Goal: Task Accomplishment & Management: Manage account settings

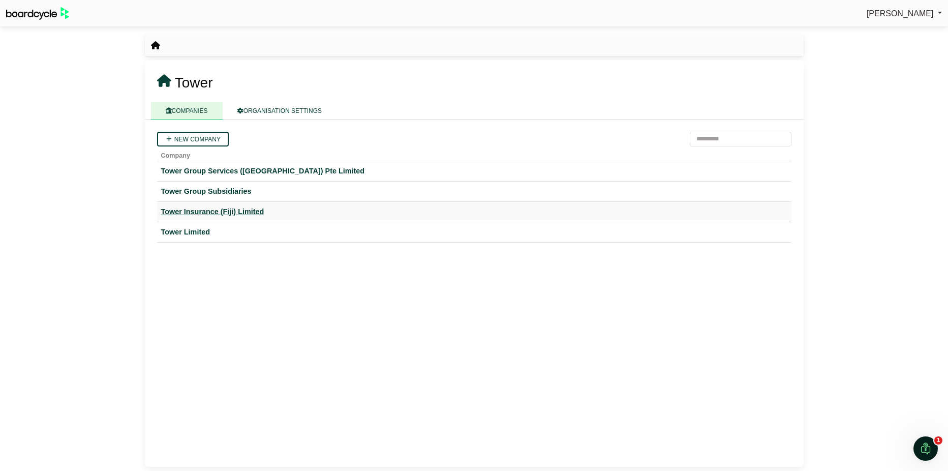
click at [190, 211] on div "Tower Insurance (Fiji) Limited" at bounding box center [474, 212] width 626 height 12
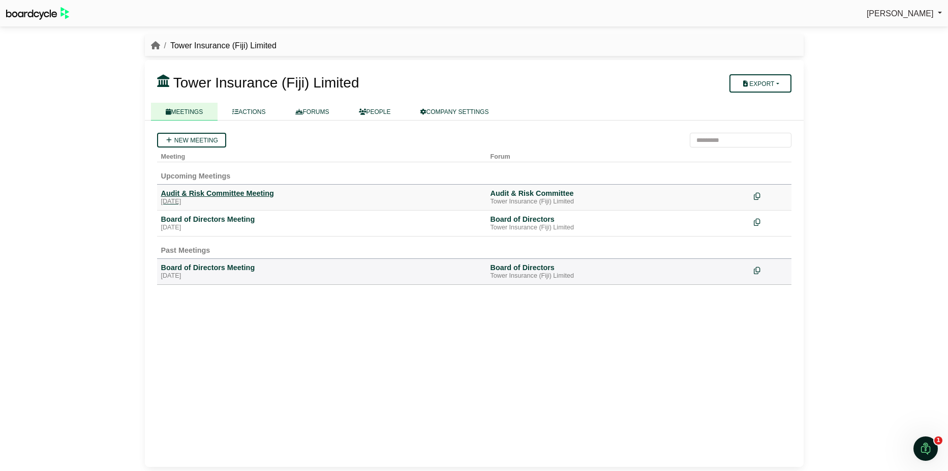
click at [252, 190] on div "Audit & Risk Committee Meeting" at bounding box center [321, 193] width 321 height 9
click at [153, 46] on icon "breadcrumb" at bounding box center [155, 45] width 9 height 8
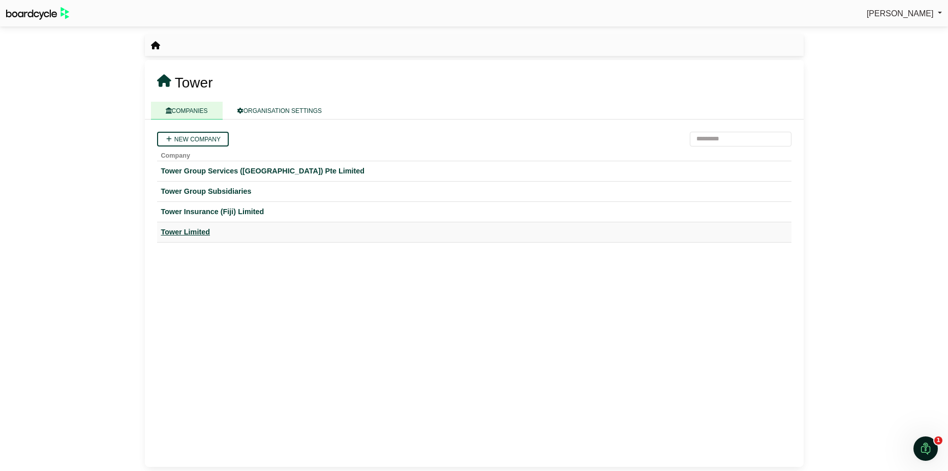
click at [201, 230] on div "Tower Limited" at bounding box center [474, 232] width 626 height 12
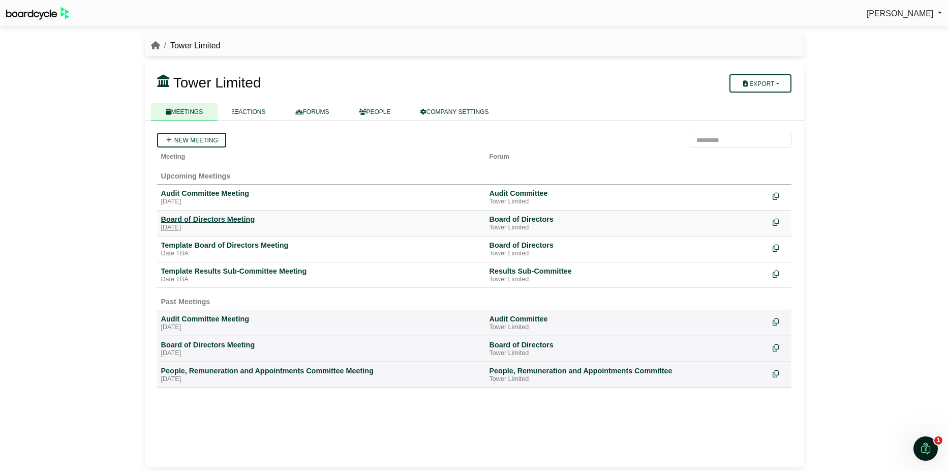
click at [208, 221] on div "Board of Directors Meeting" at bounding box center [321, 218] width 320 height 9
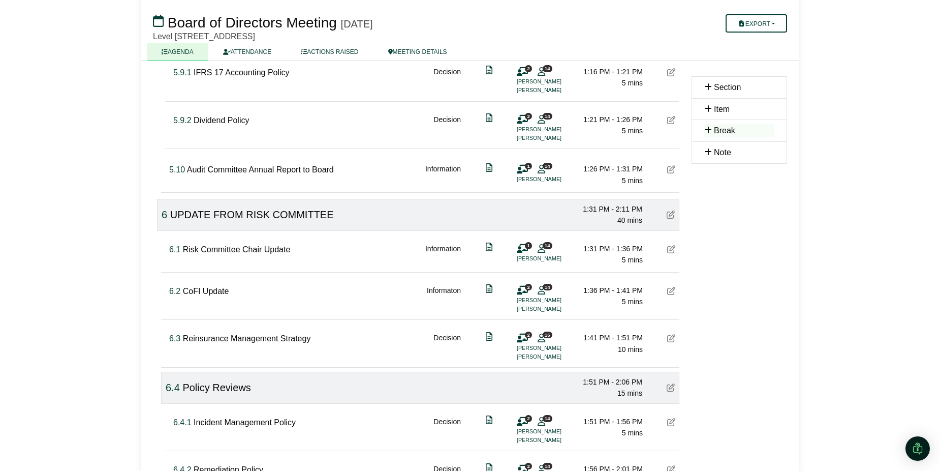
scroll to position [1982, 0]
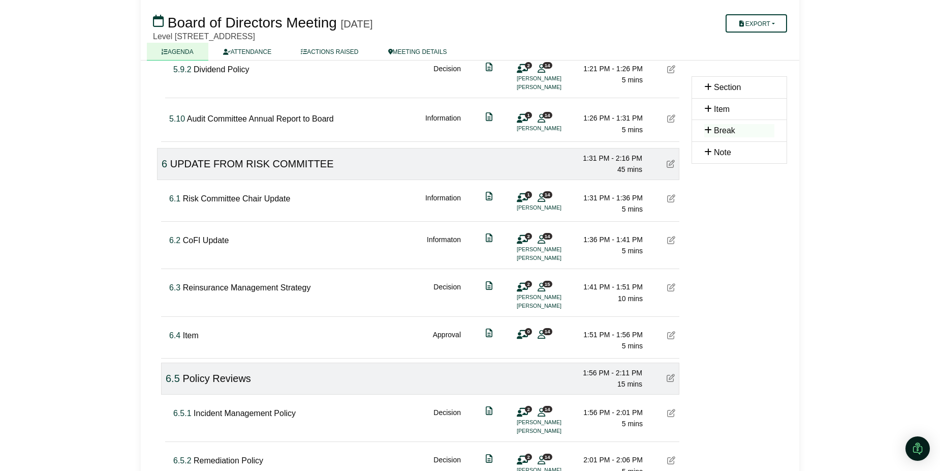
click at [672, 333] on icon at bounding box center [671, 335] width 8 height 8
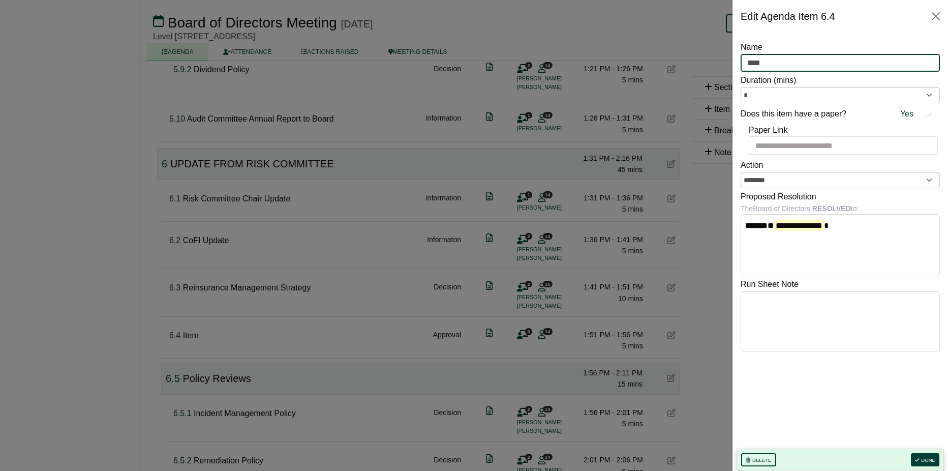
drag, startPoint x: 777, startPoint y: 65, endPoint x: 748, endPoint y: 59, distance: 29.4
click at [748, 59] on input "****" at bounding box center [839, 63] width 199 height 18
type input "**********"
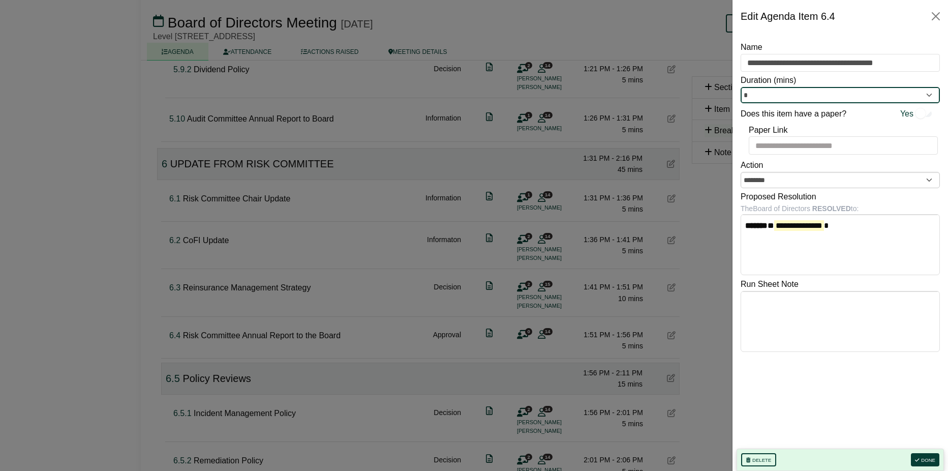
click at [930, 96] on input "*" at bounding box center [839, 95] width 199 height 16
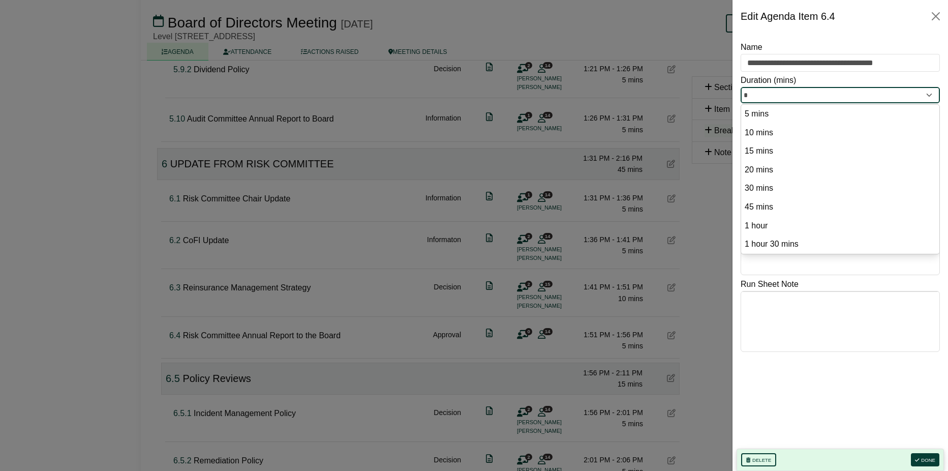
drag, startPoint x: 795, startPoint y: 94, endPoint x: 743, endPoint y: 90, distance: 51.9
click at [743, 90] on input "*" at bounding box center [839, 95] width 199 height 16
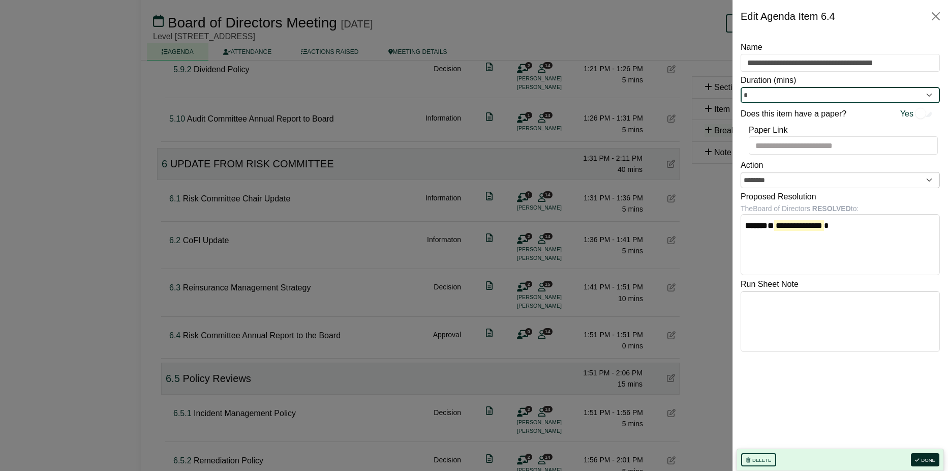
type input "*"
click at [926, 460] on button "Done" at bounding box center [925, 459] width 28 height 13
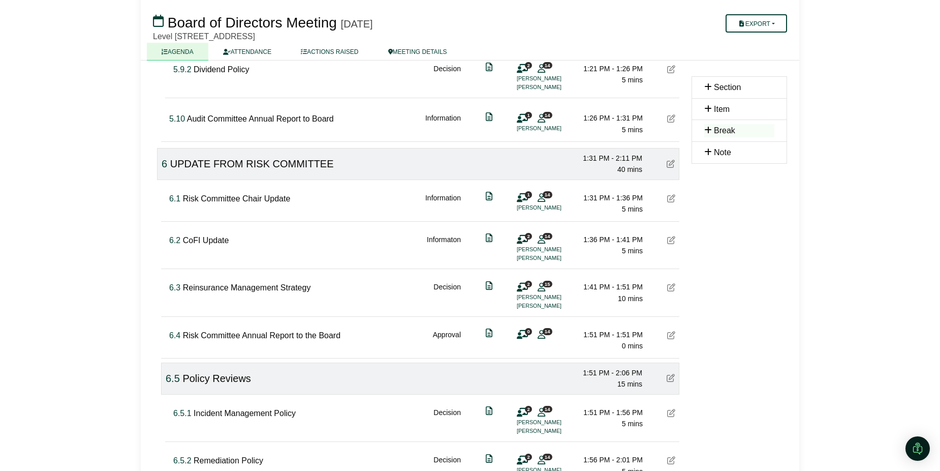
click at [670, 121] on icon at bounding box center [671, 118] width 8 height 8
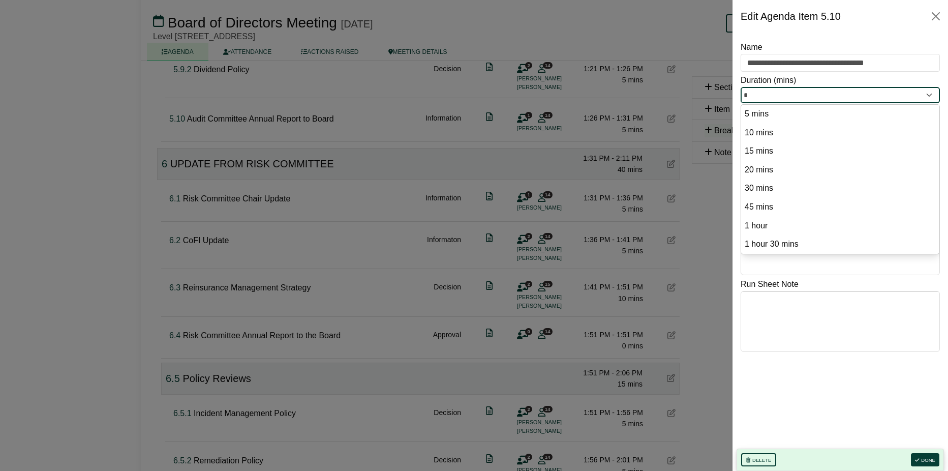
drag, startPoint x: 762, startPoint y: 96, endPoint x: 742, endPoint y: 92, distance: 20.1
click at [742, 92] on input "*" at bounding box center [839, 95] width 199 height 16
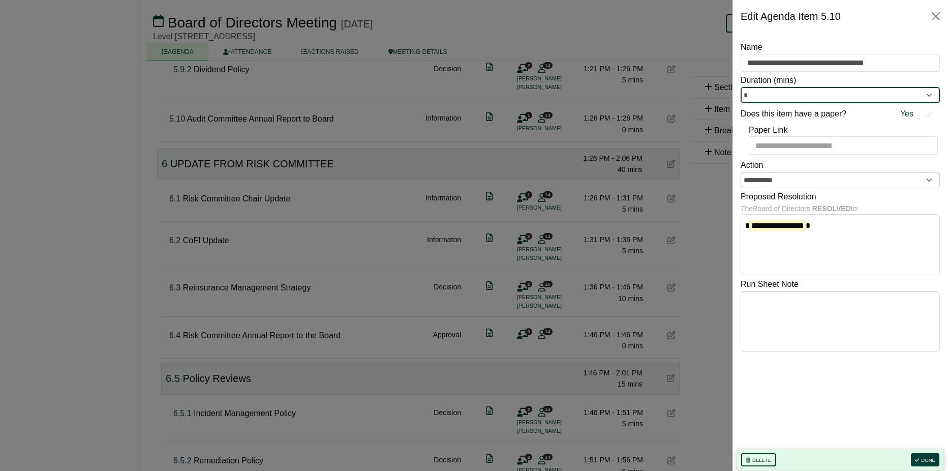
type input "*"
click at [696, 339] on div at bounding box center [474, 235] width 948 height 471
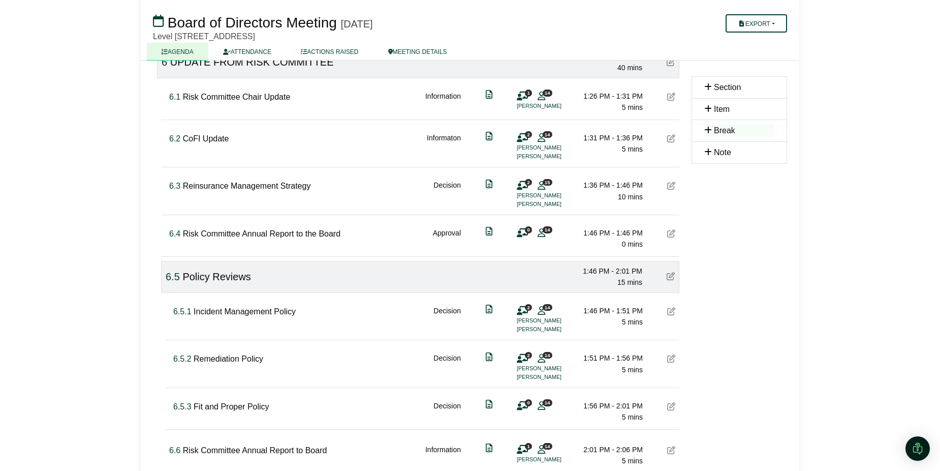
scroll to position [2135, 0]
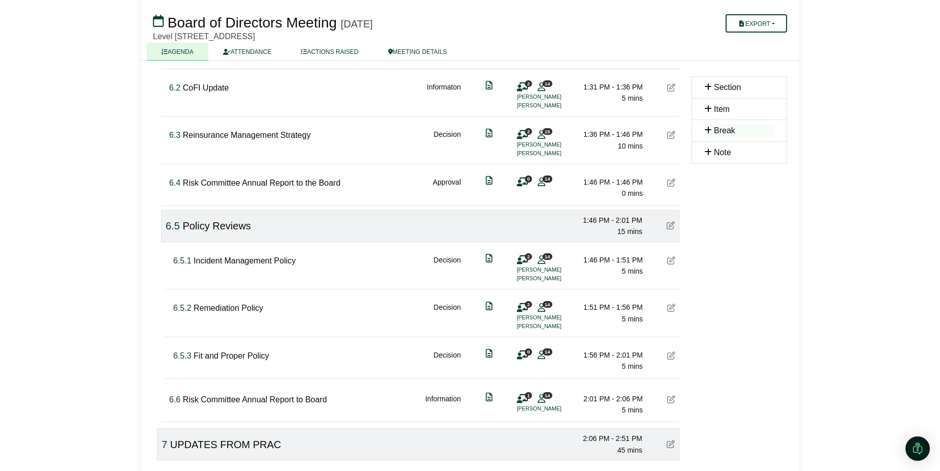
click at [672, 181] on icon at bounding box center [671, 182] width 8 height 8
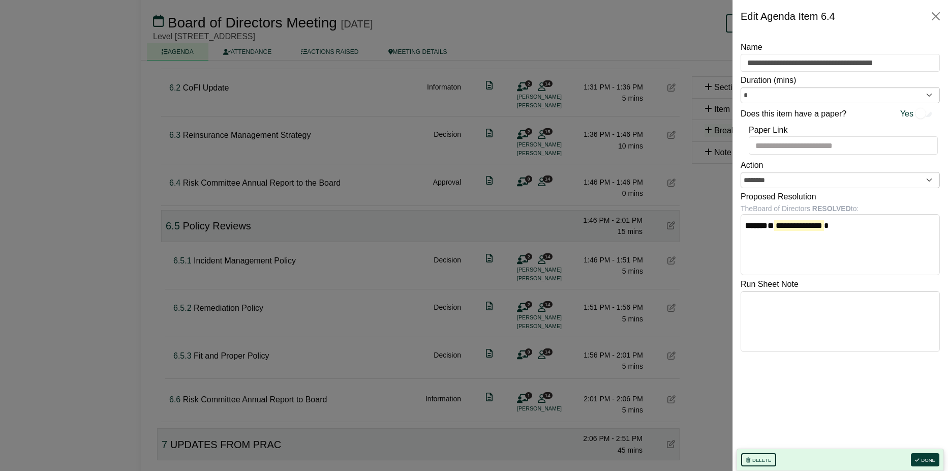
click at [764, 457] on button "Delete" at bounding box center [758, 459] width 35 height 13
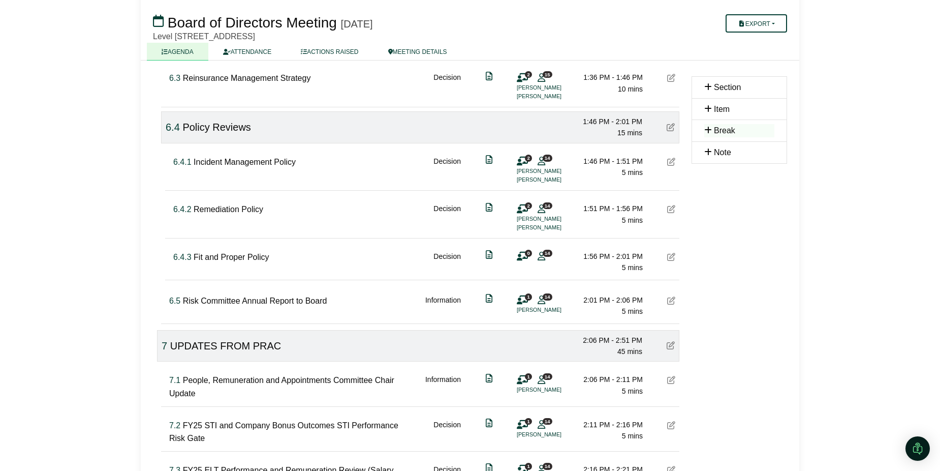
scroll to position [2236, 0]
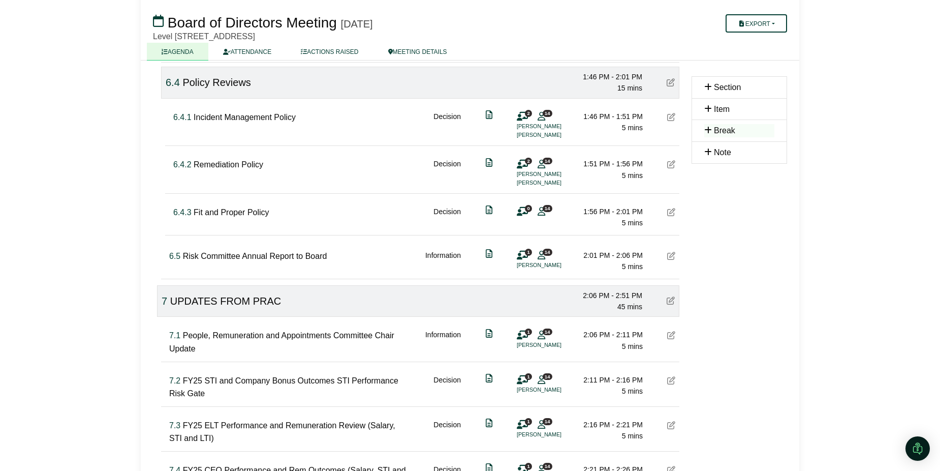
click at [672, 258] on icon at bounding box center [671, 256] width 8 height 8
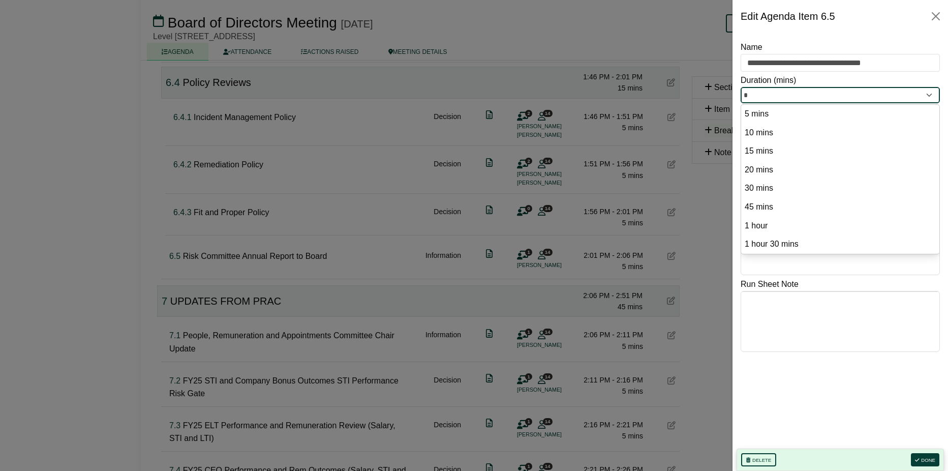
drag, startPoint x: 754, startPoint y: 94, endPoint x: 741, endPoint y: 97, distance: 13.0
click at [741, 97] on input "*" at bounding box center [839, 95] width 199 height 16
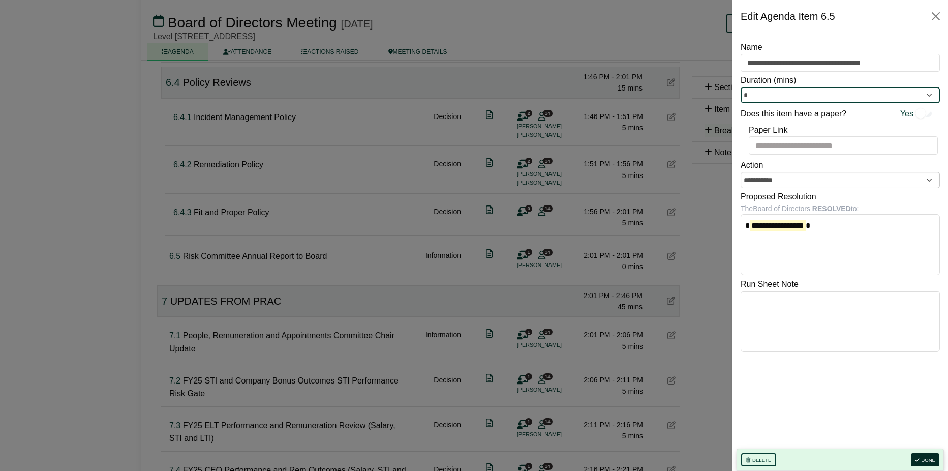
type input "*"
click at [925, 455] on button "Done" at bounding box center [925, 459] width 28 height 13
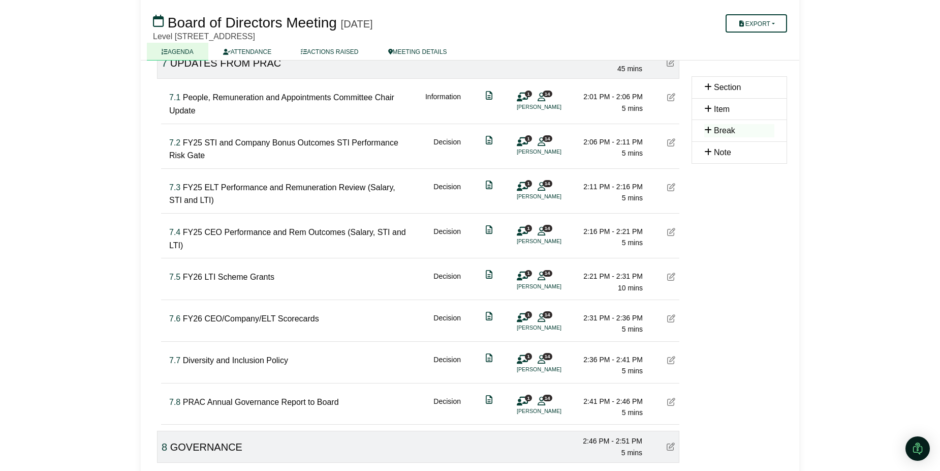
scroll to position [2490, 0]
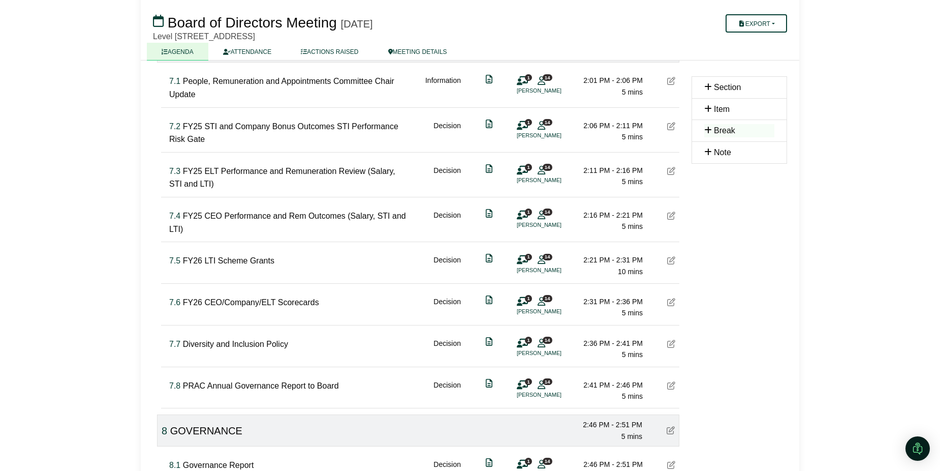
click at [670, 388] on icon at bounding box center [671, 385] width 8 height 8
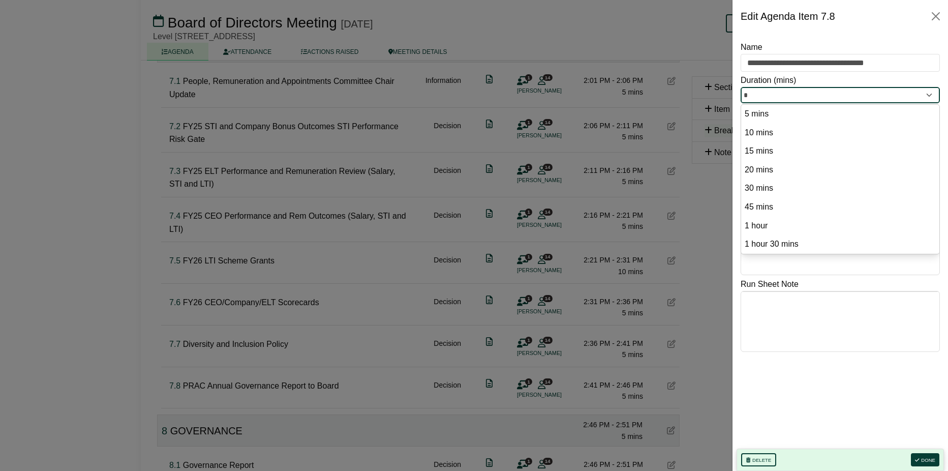
drag, startPoint x: 761, startPoint y: 95, endPoint x: 737, endPoint y: 94, distance: 23.9
click at [737, 94] on div "**********" at bounding box center [839, 252] width 215 height 438
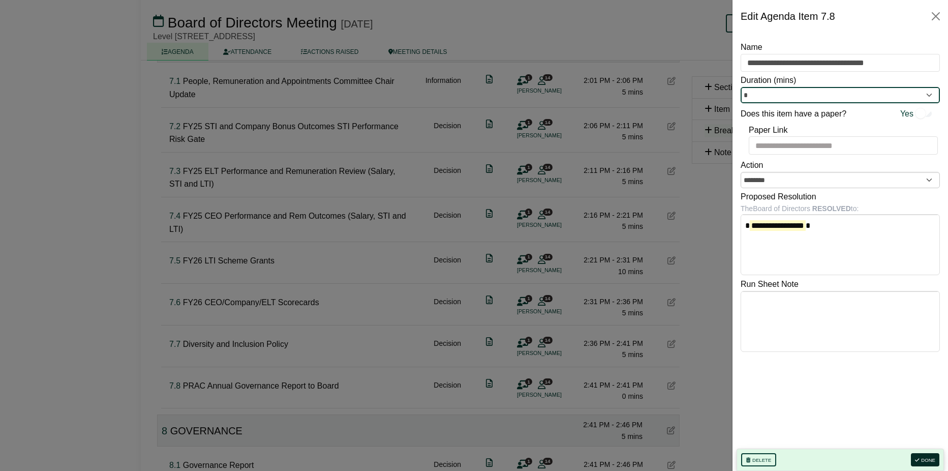
type input "*"
click at [920, 455] on button "Done" at bounding box center [925, 459] width 28 height 13
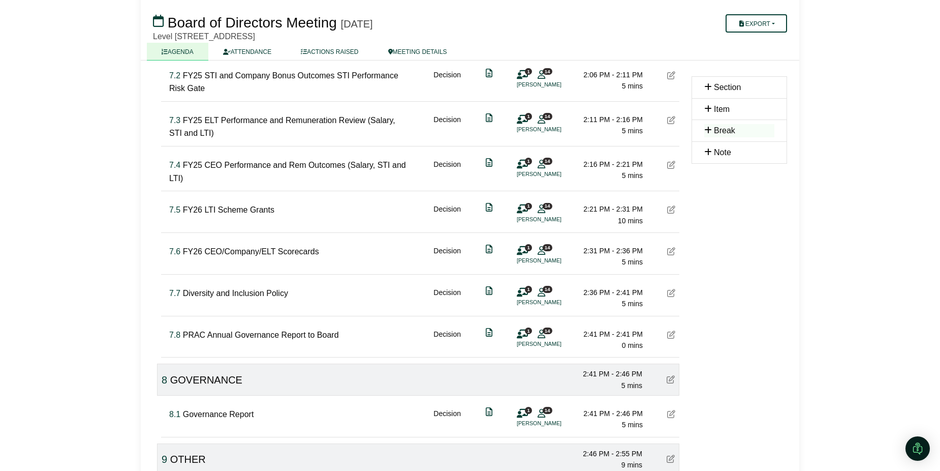
scroll to position [2592, 0]
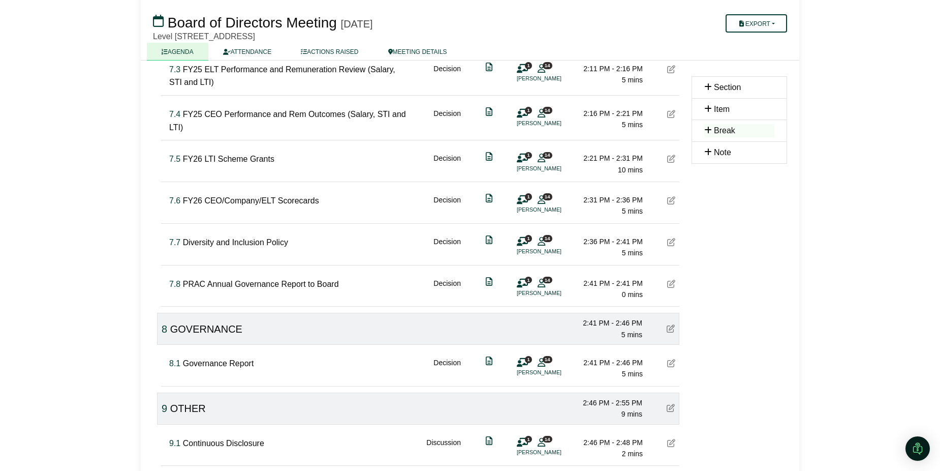
click at [670, 359] on icon at bounding box center [671, 363] width 8 height 8
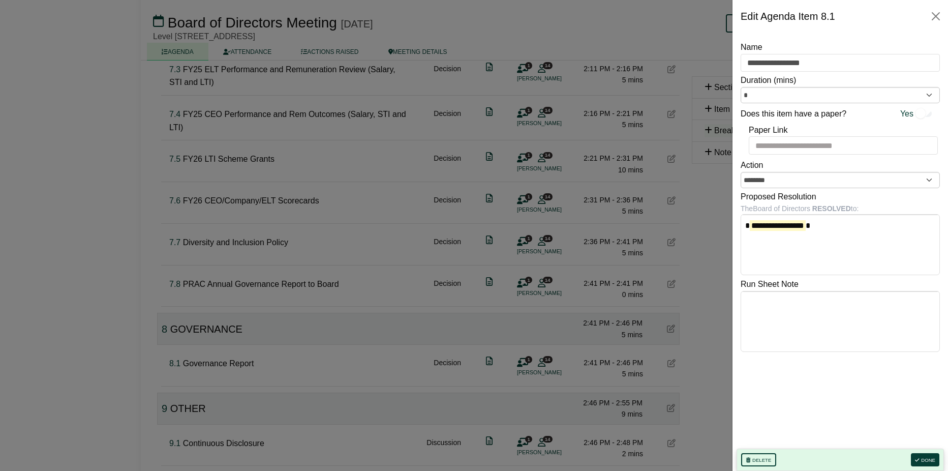
click at [689, 382] on div at bounding box center [474, 235] width 948 height 471
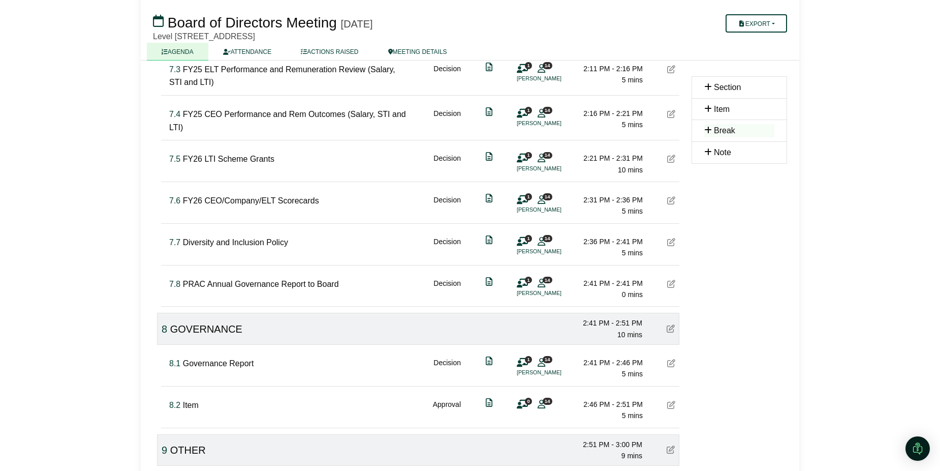
click at [673, 405] on icon at bounding box center [671, 404] width 8 height 8
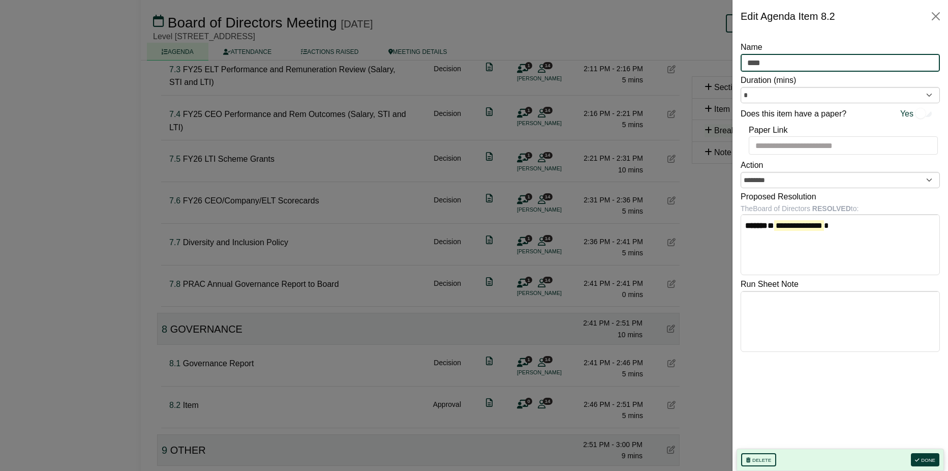
drag, startPoint x: 770, startPoint y: 59, endPoint x: 744, endPoint y: 61, distance: 26.0
click at [744, 61] on input "****" at bounding box center [839, 63] width 199 height 18
type input "**********"
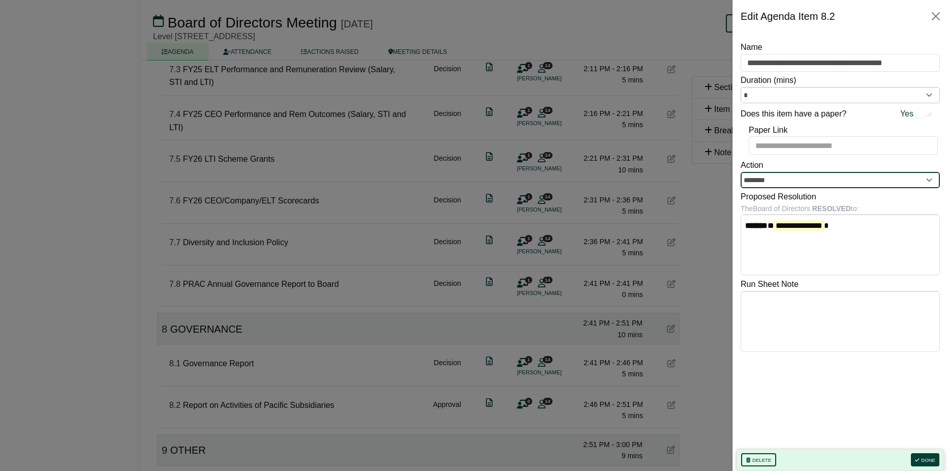
click at [929, 181] on input "********" at bounding box center [839, 180] width 199 height 16
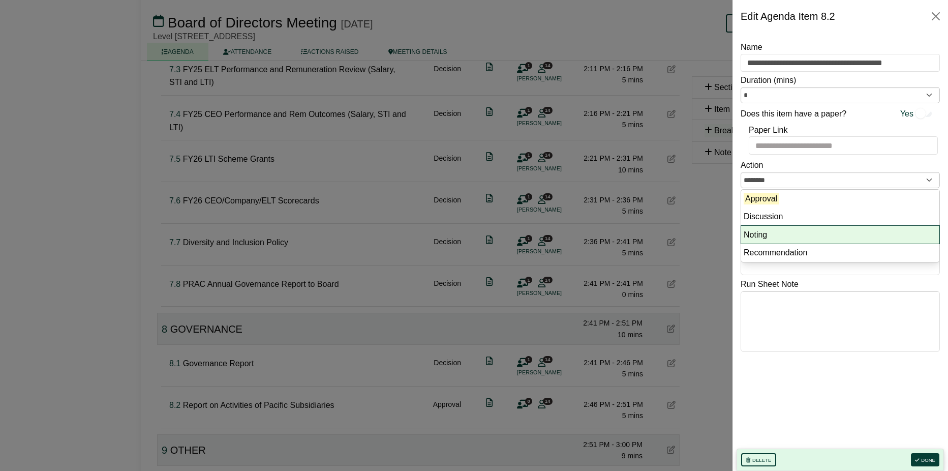
click at [892, 228] on li "Noting" at bounding box center [840, 235] width 198 height 18
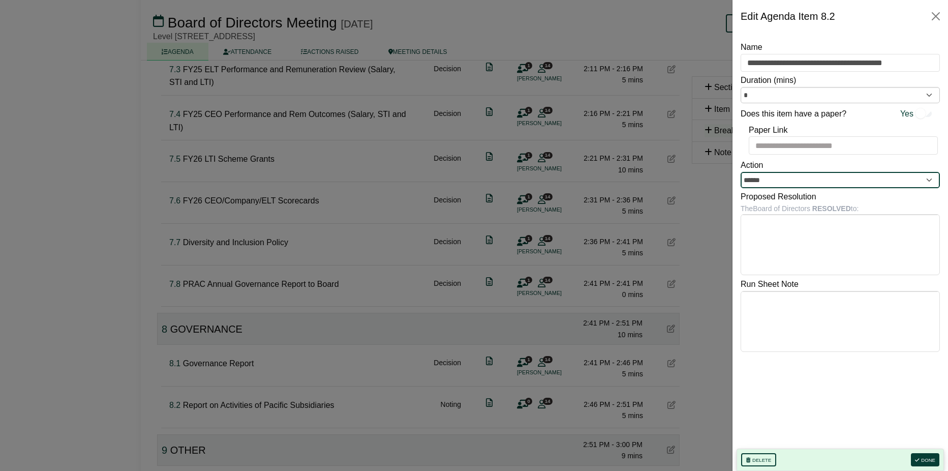
type input "******"
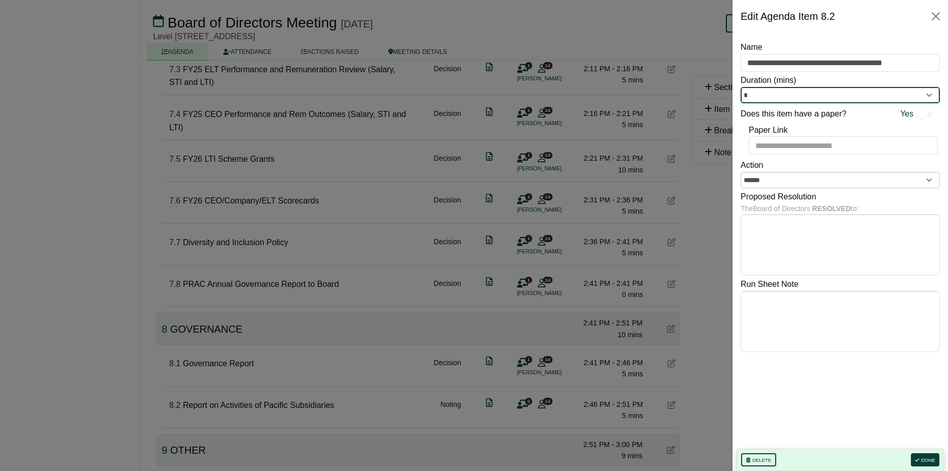
click at [929, 92] on input "*" at bounding box center [839, 95] width 199 height 16
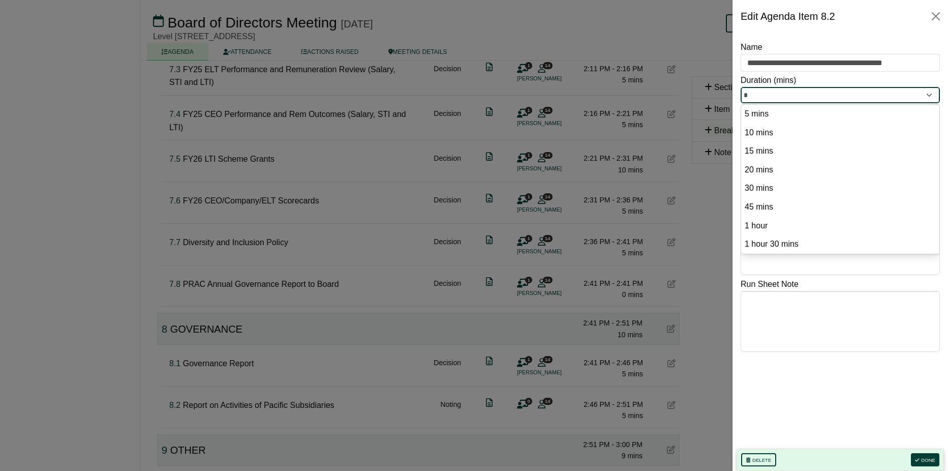
drag, startPoint x: 810, startPoint y: 92, endPoint x: 743, endPoint y: 94, distance: 67.1
click at [743, 94] on input "*" at bounding box center [839, 95] width 199 height 16
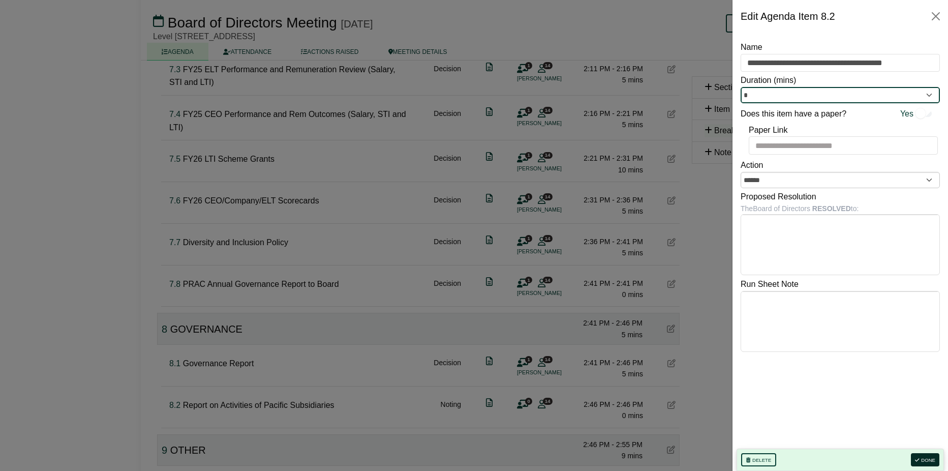
type input "*"
click at [921, 458] on button "Done" at bounding box center [925, 459] width 28 height 13
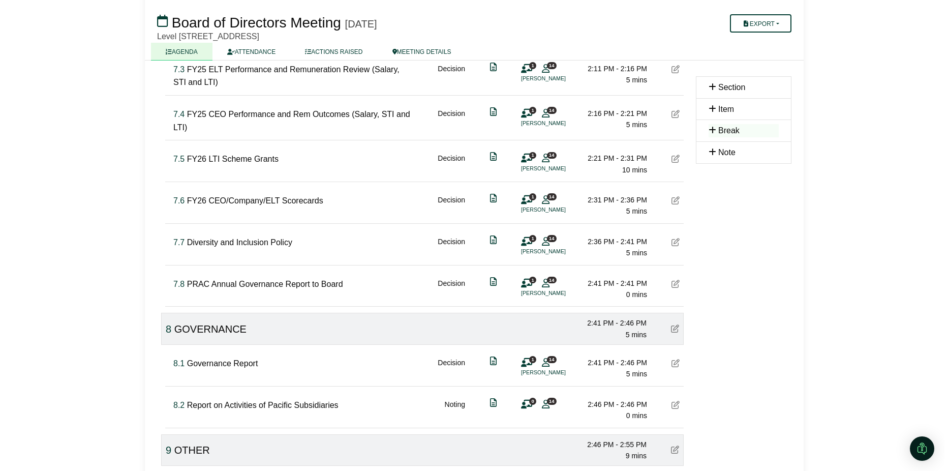
scroll to position [2643, 0]
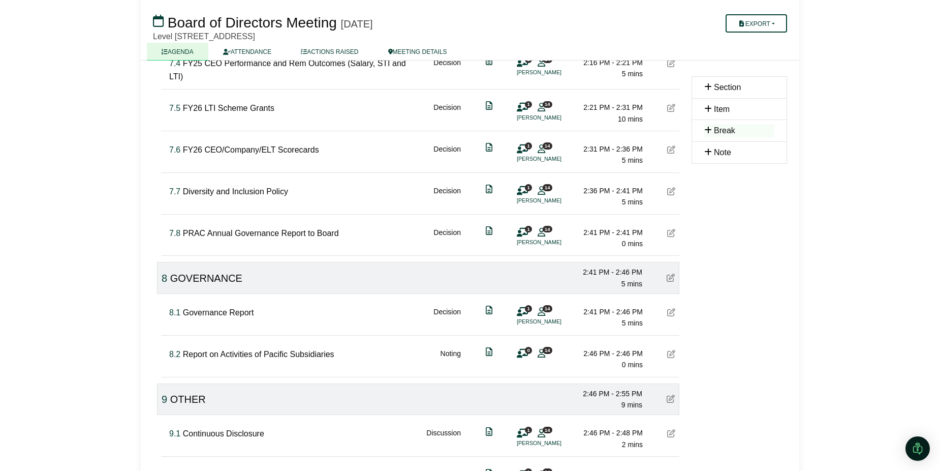
click at [523, 353] on icon at bounding box center [522, 353] width 11 height 1
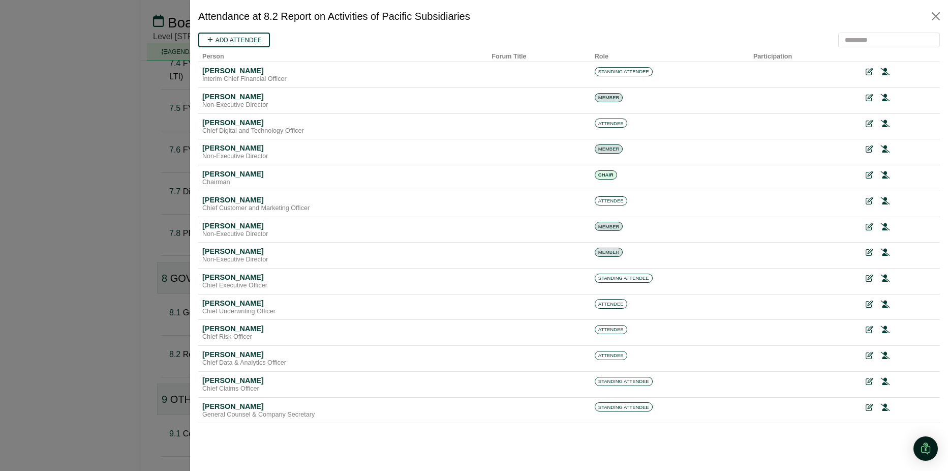
scroll to position [0, 0]
click at [865, 280] on icon at bounding box center [865, 278] width 7 height 7
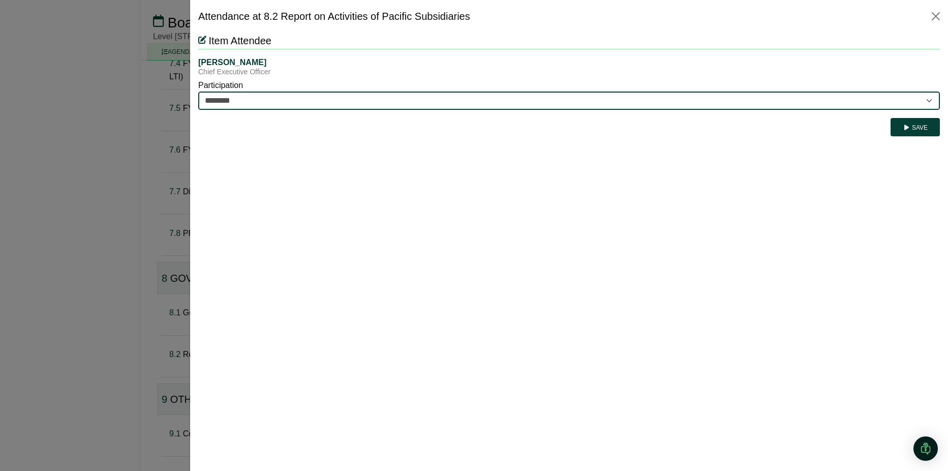
click at [930, 98] on select "********* ********" at bounding box center [568, 100] width 741 height 18
select select "*********"
click at [198, 91] on select "********* ********" at bounding box center [568, 100] width 741 height 18
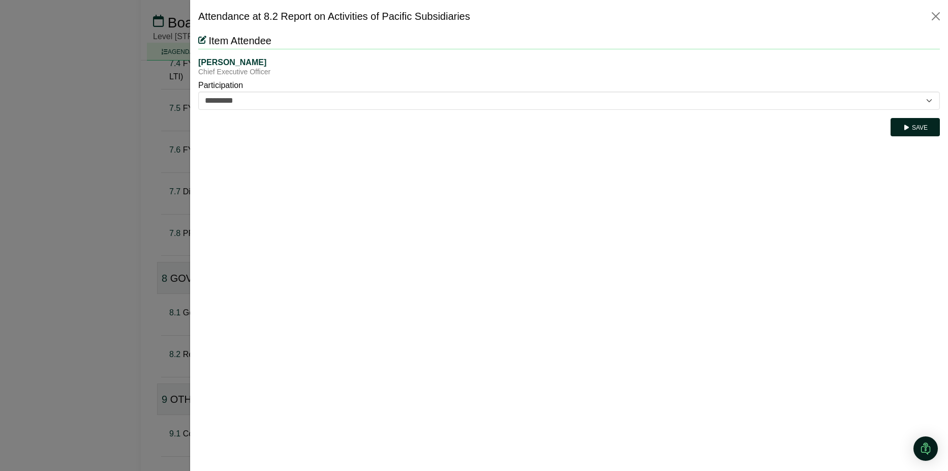
click at [915, 130] on button "Save" at bounding box center [914, 127] width 49 height 18
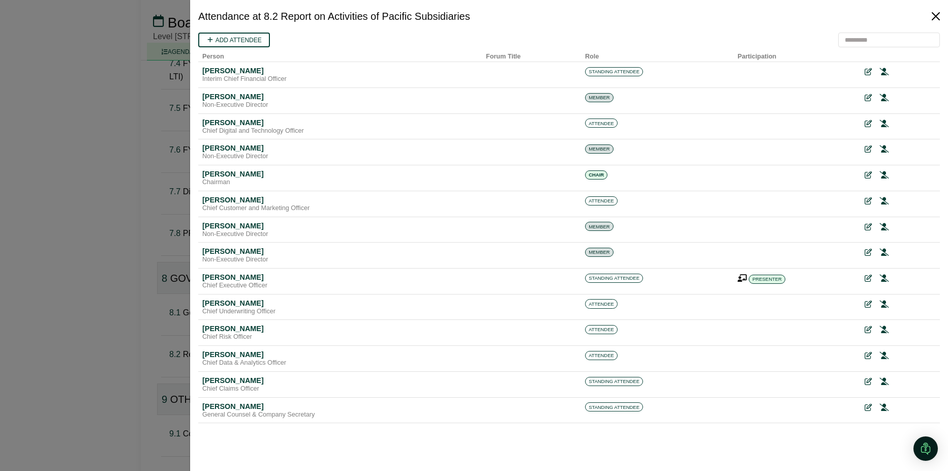
click at [936, 21] on button "Close" at bounding box center [936, 16] width 16 height 16
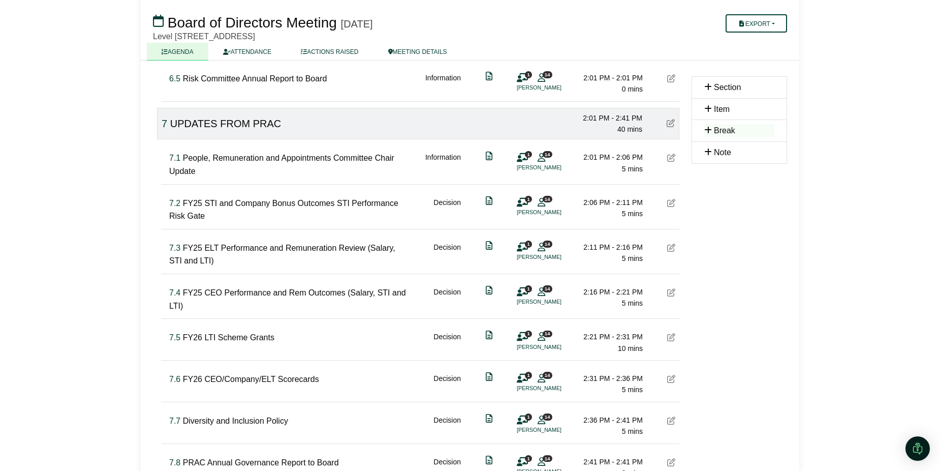
scroll to position [2566, 0]
